Goal: Information Seeking & Learning: Check status

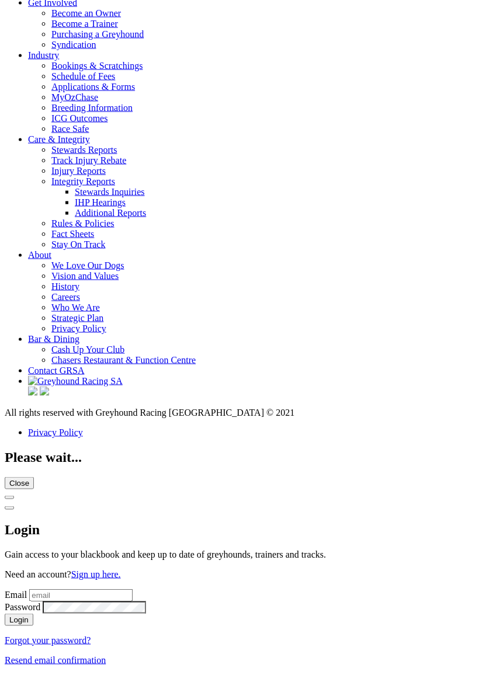
scroll to position [4141, 0]
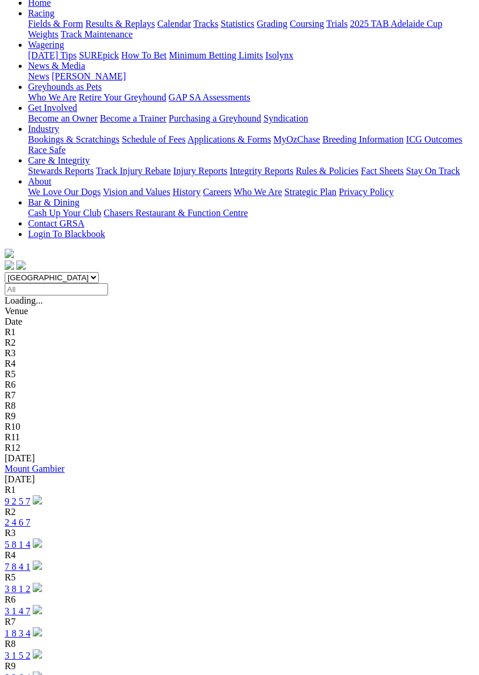
scroll to position [131, 0]
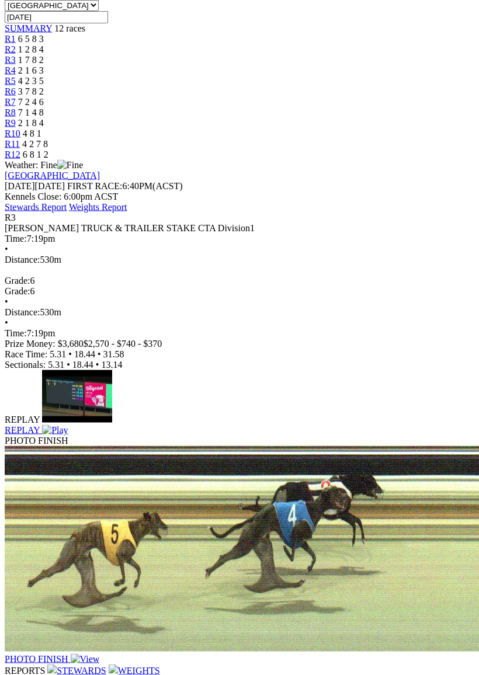
scroll to position [430, 0]
